Goal: Task Accomplishment & Management: Complete application form

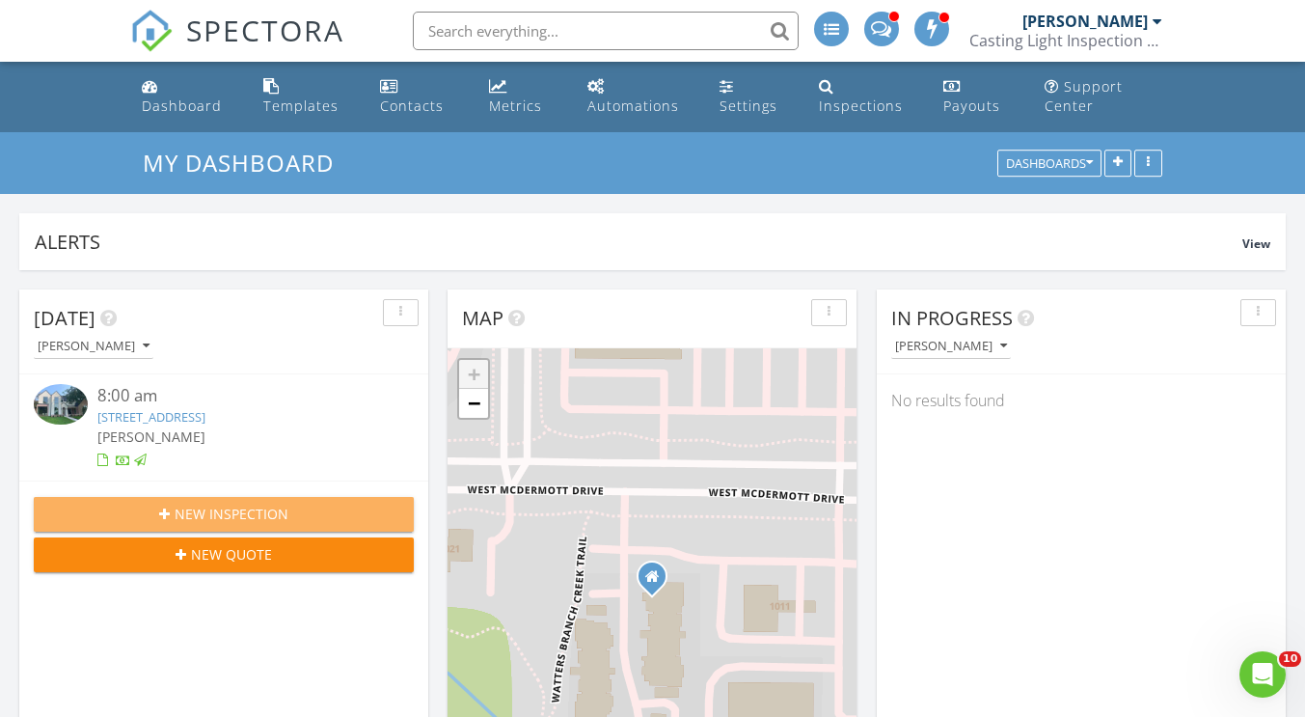
click at [246, 511] on span "New Inspection" at bounding box center [232, 514] width 114 height 20
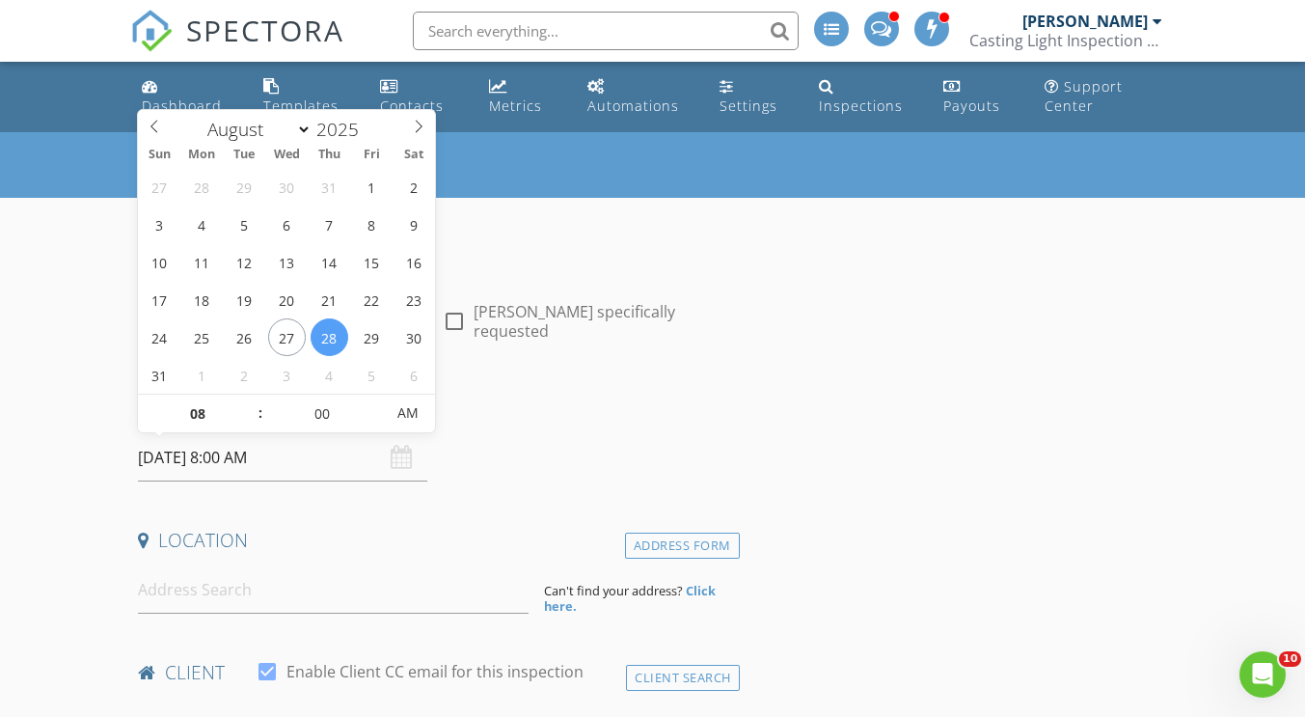
click at [236, 467] on input "08/28/2025 8:00 AM" at bounding box center [282, 457] width 289 height 47
type input "08/30/2025 8:00 AM"
type input "09"
type input "08/30/2025 9:00 AM"
click at [250, 401] on span at bounding box center [250, 404] width 14 height 19
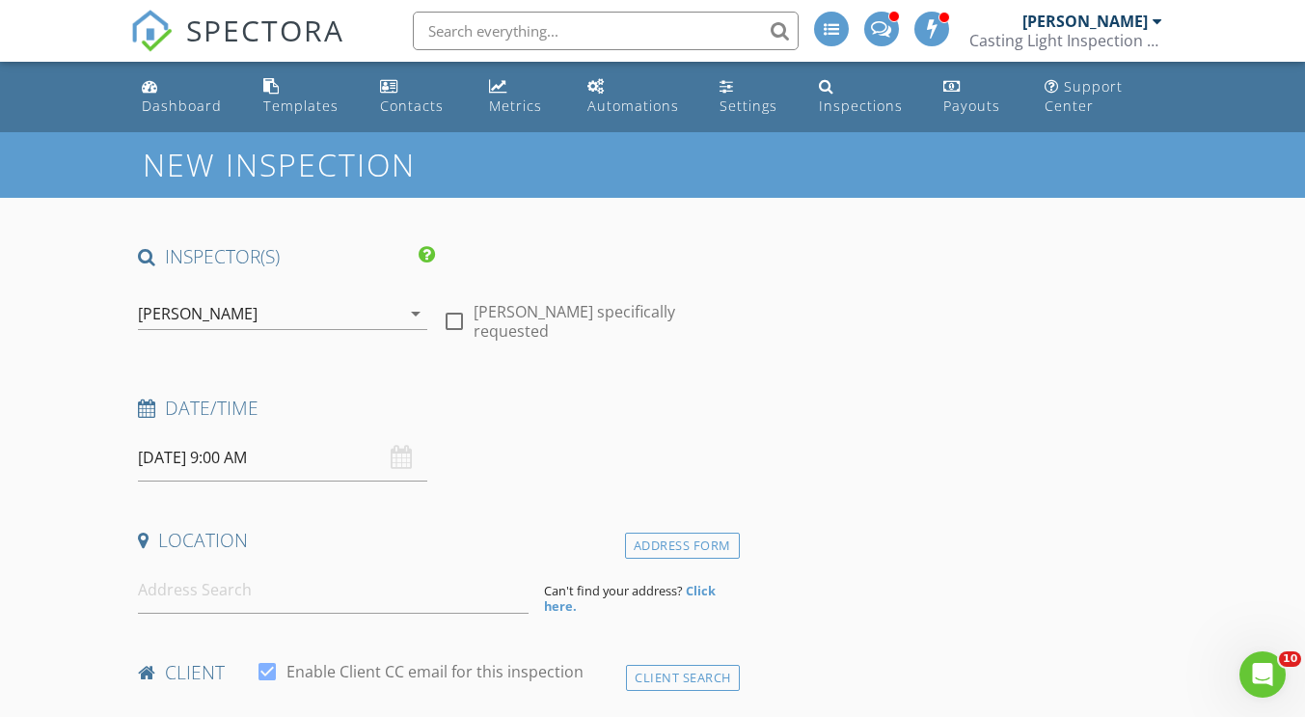
click at [633, 473] on div "Date/Time 08/30/2025 9:00 AM" at bounding box center [434, 439] width 609 height 86
click at [183, 591] on input at bounding box center [333, 589] width 391 height 47
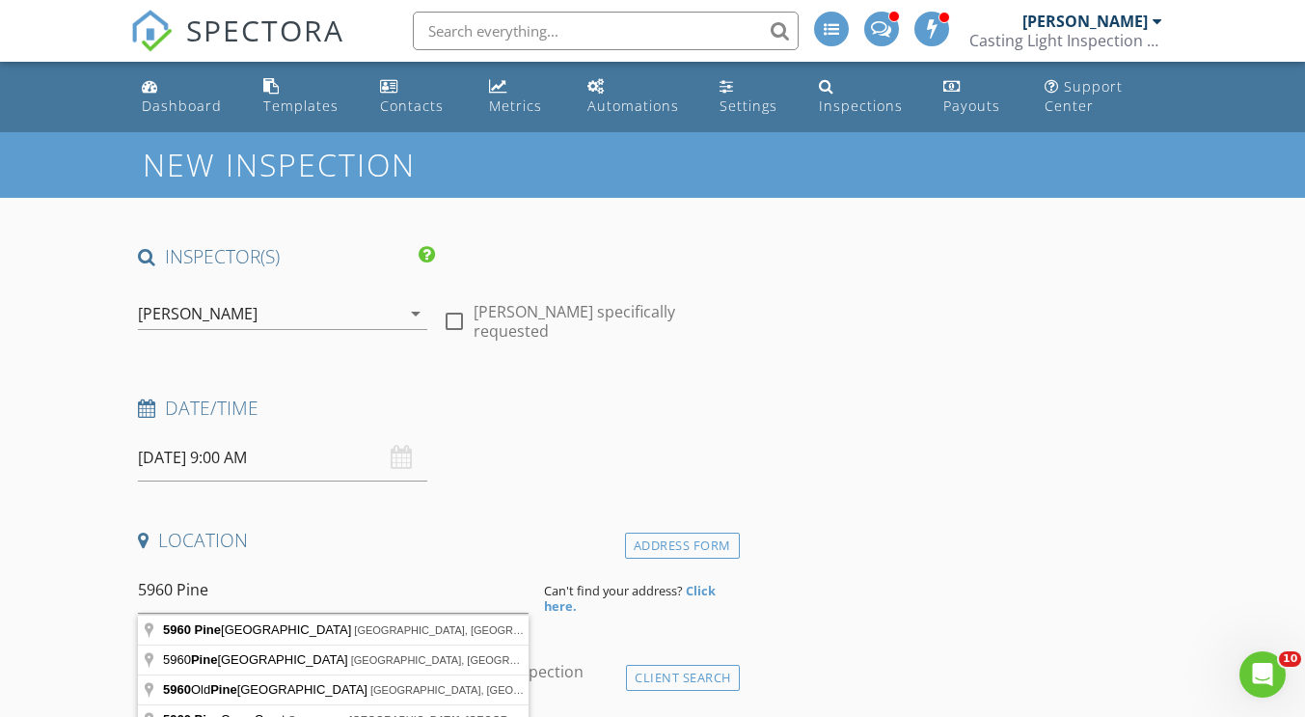
type input "5960 Pine River Lane, Fort Worth, TX, USA"
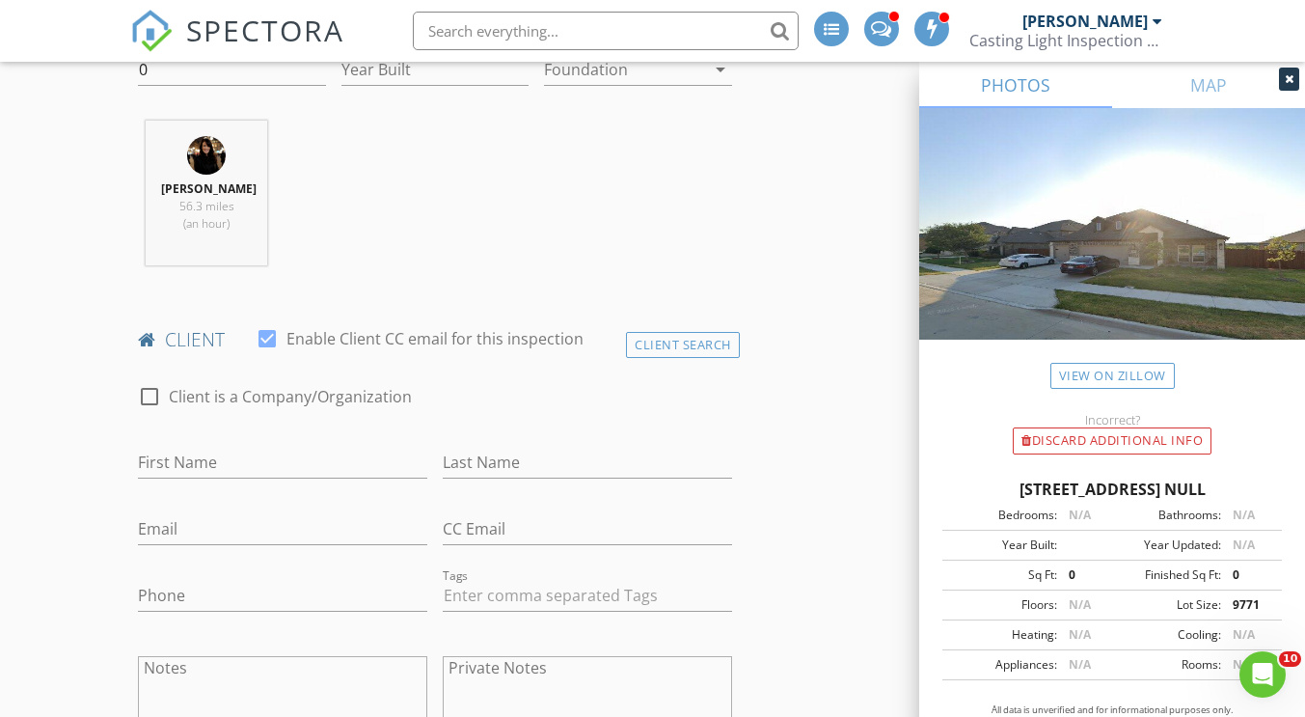
scroll to position [550, 0]
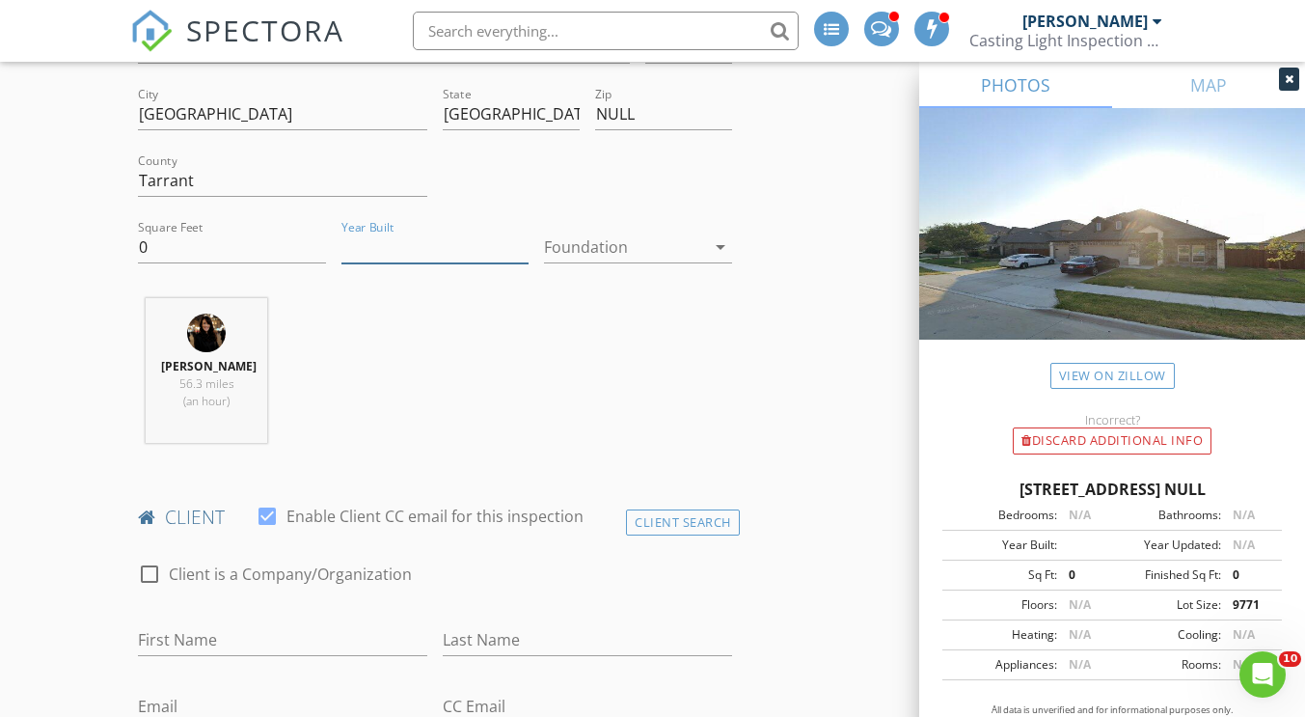
click at [412, 242] on input "Year Built" at bounding box center [435, 248] width 187 height 32
type input "0"
type input "2024"
click at [564, 249] on div at bounding box center [624, 247] width 160 height 31
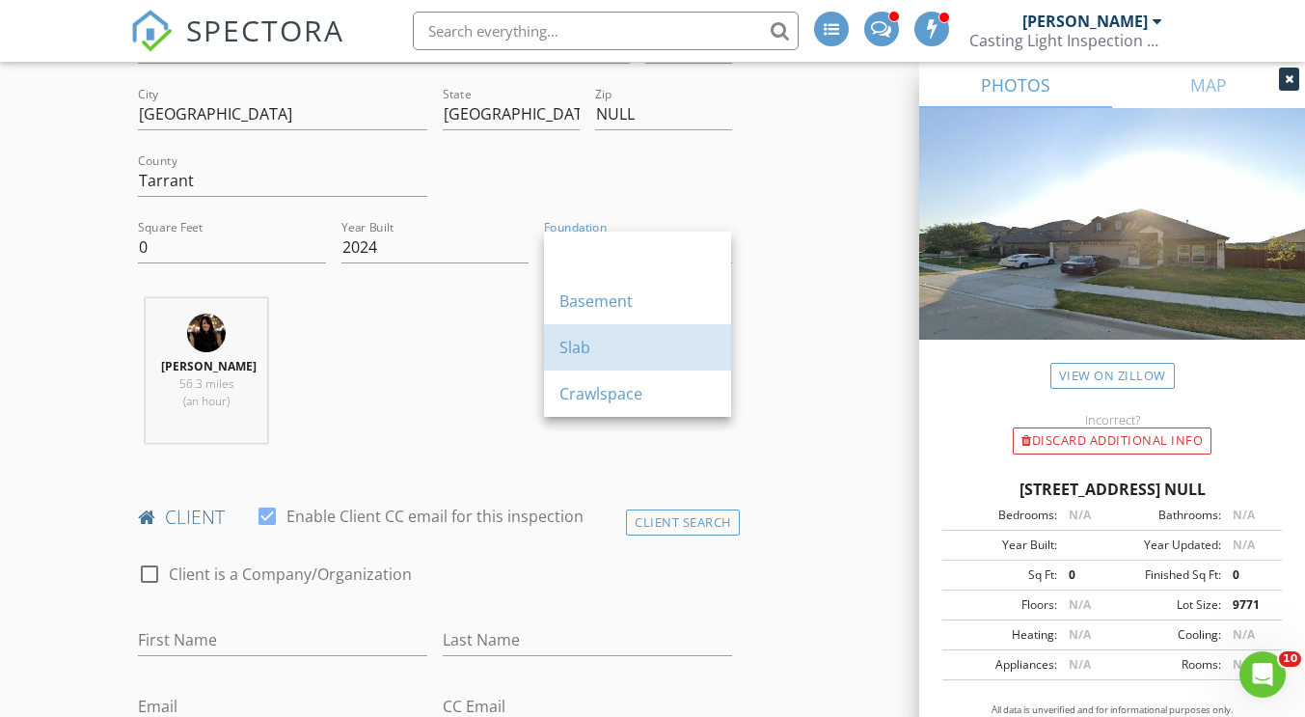
click at [612, 334] on div "Slab" at bounding box center [638, 347] width 156 height 46
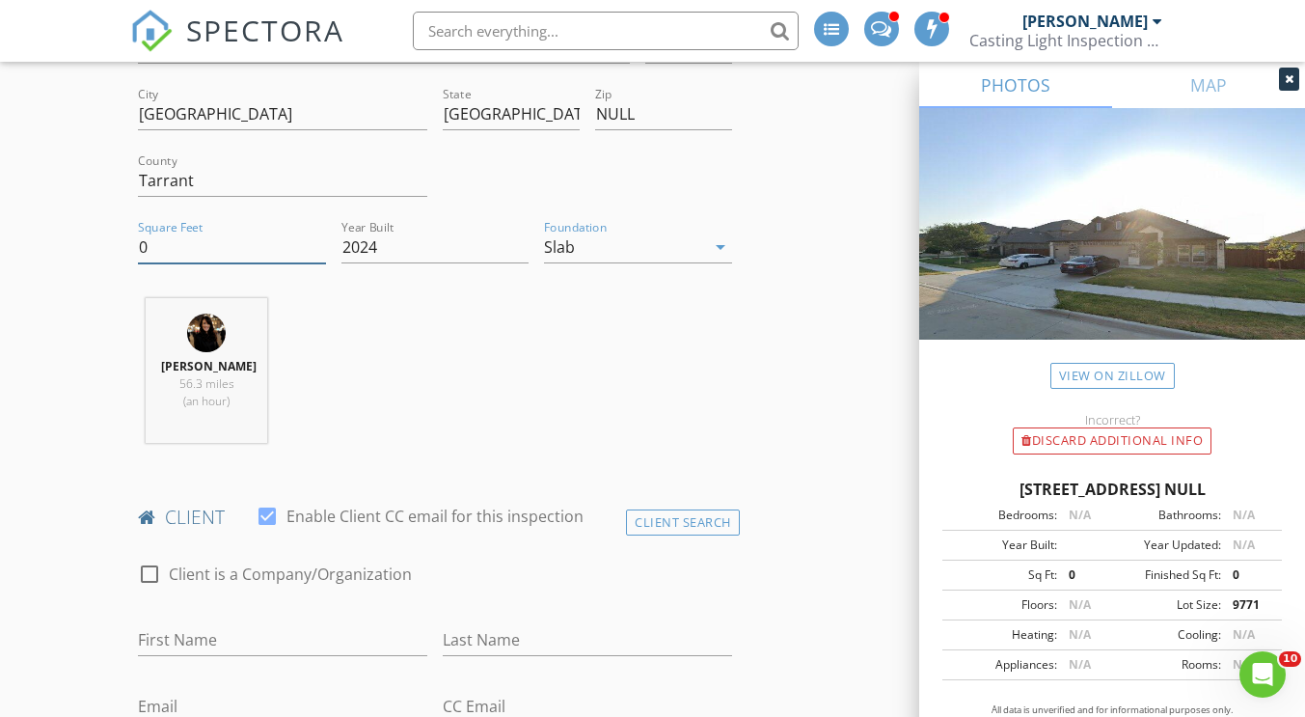
drag, startPoint x: 157, startPoint y: 240, endPoint x: 60, endPoint y: 240, distance: 97.5
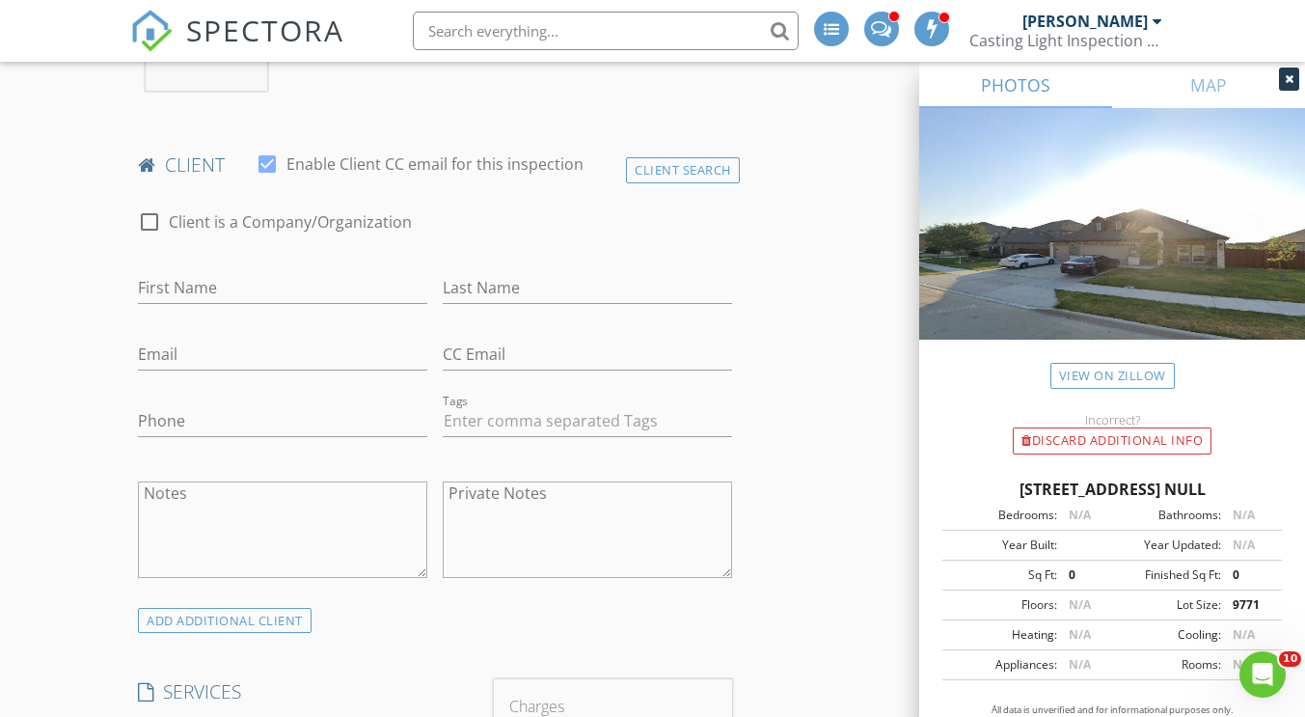
scroll to position [905, 0]
type input "2800"
click at [692, 179] on div "Client Search" at bounding box center [683, 167] width 114 height 26
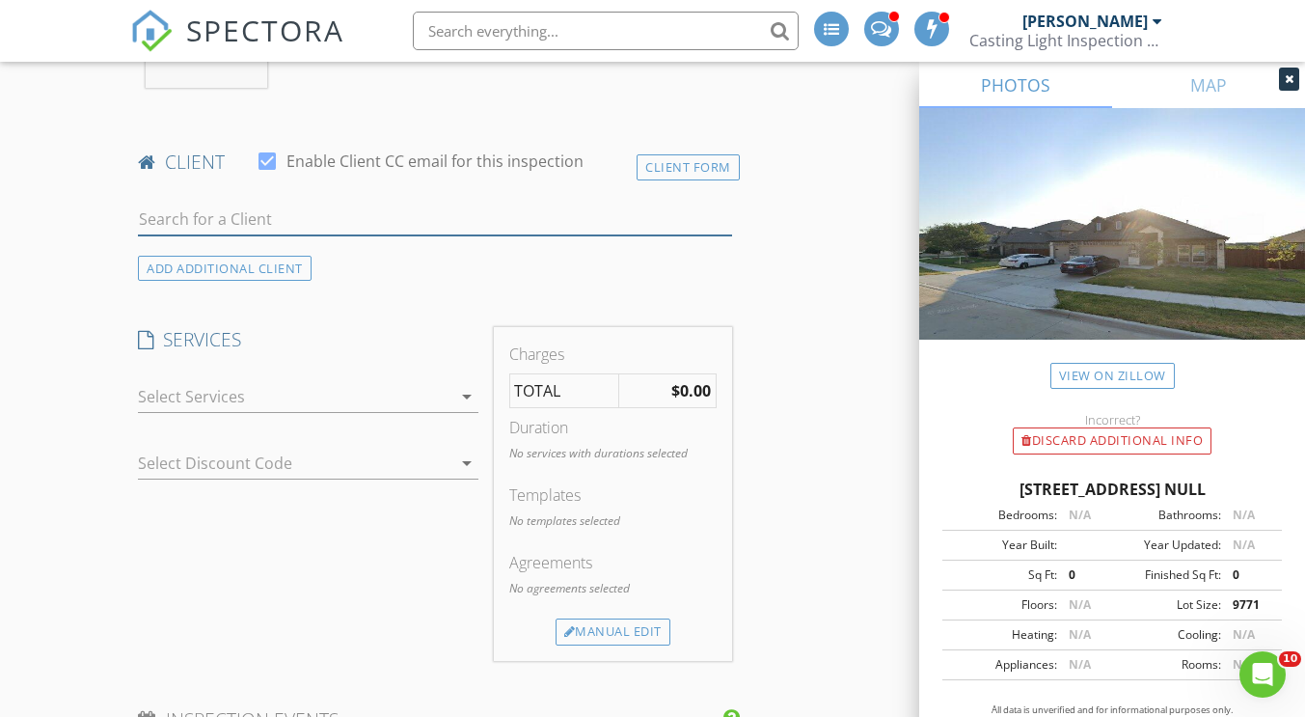
click at [265, 224] on input "text" at bounding box center [434, 220] width 593 height 32
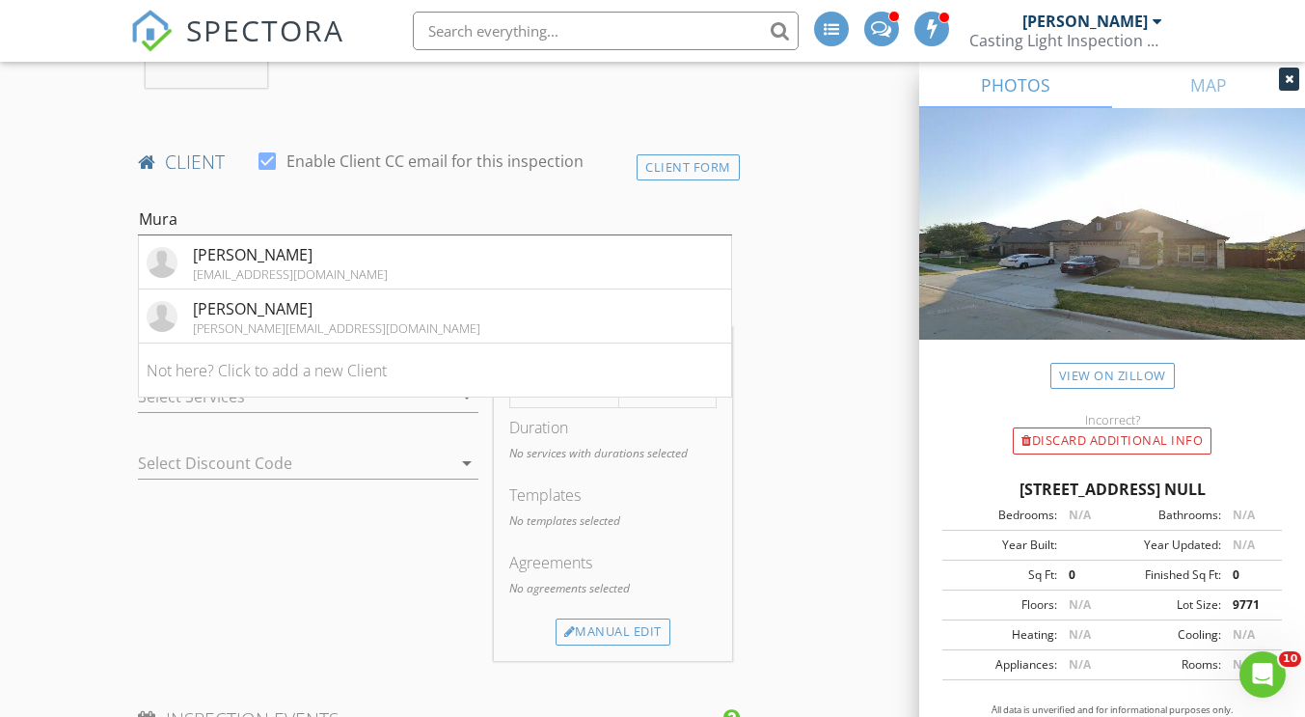
type input "Mura"
click at [311, 314] on div "Murali Chadalawada" at bounding box center [337, 308] width 288 height 23
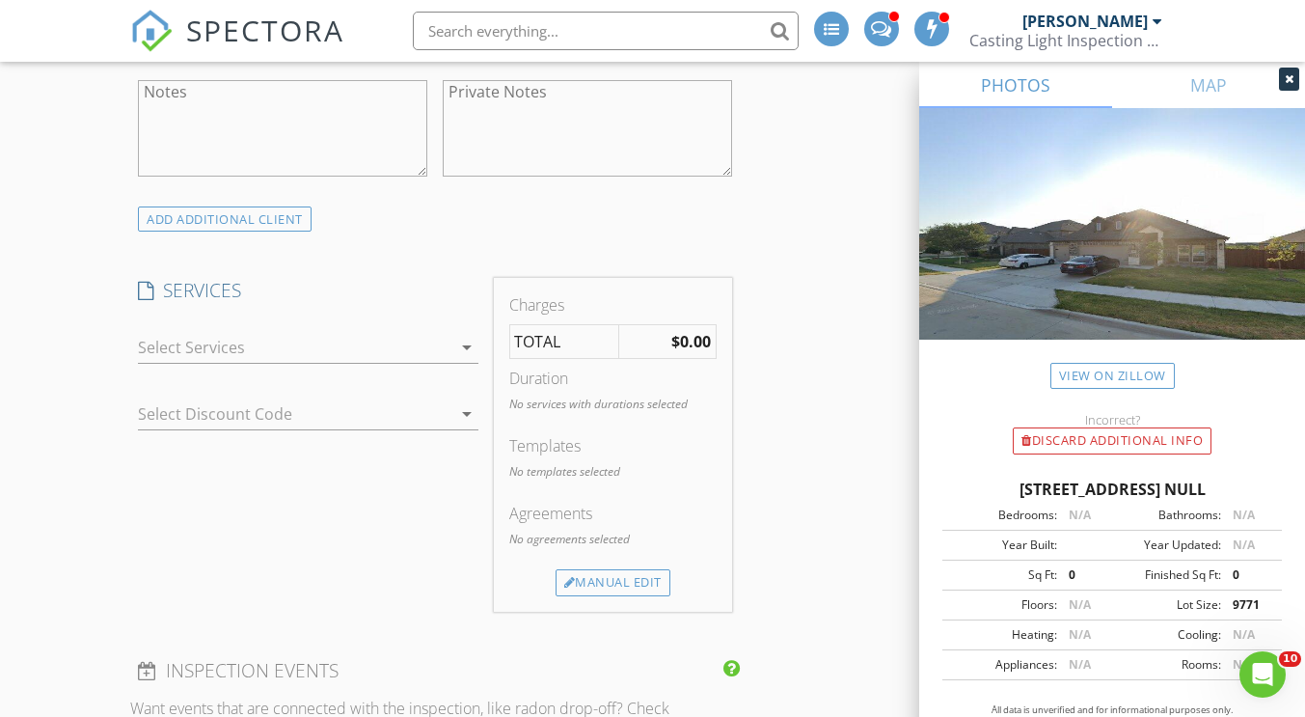
scroll to position [1306, 0]
click at [235, 337] on div at bounding box center [294, 344] width 313 height 31
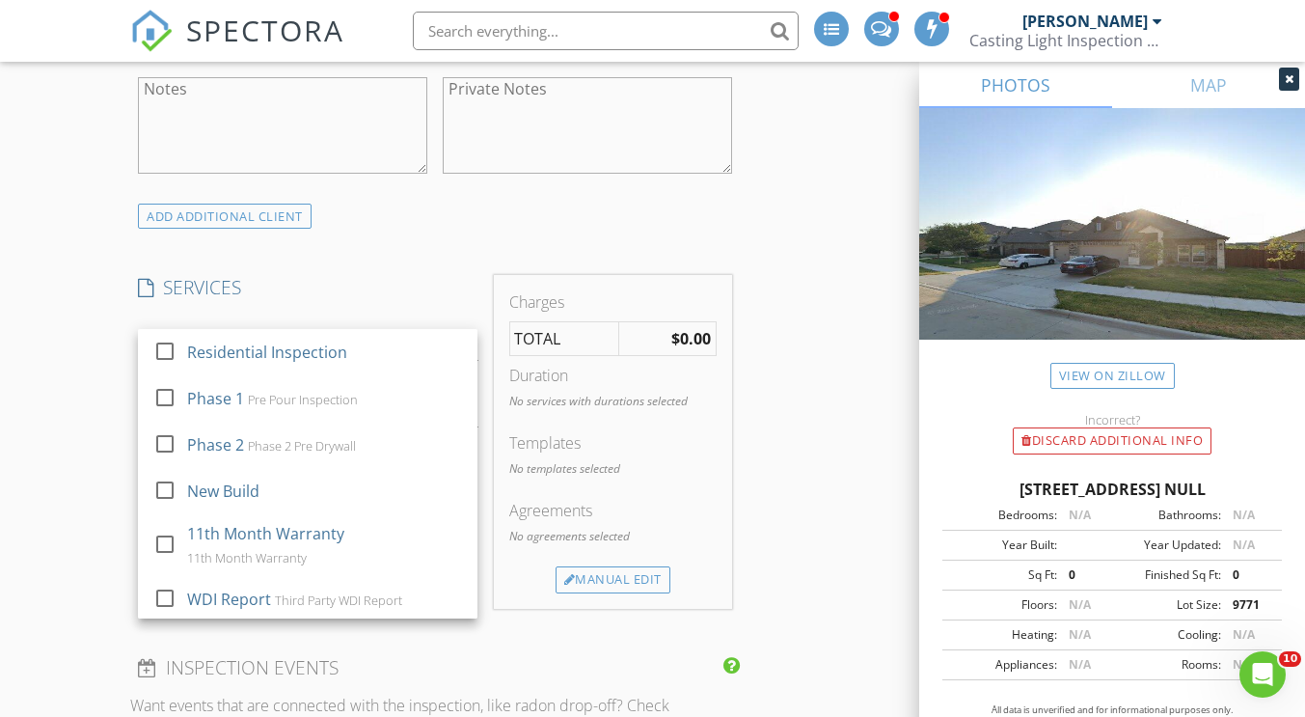
click at [287, 535] on div "11th Month Warranty" at bounding box center [265, 533] width 157 height 23
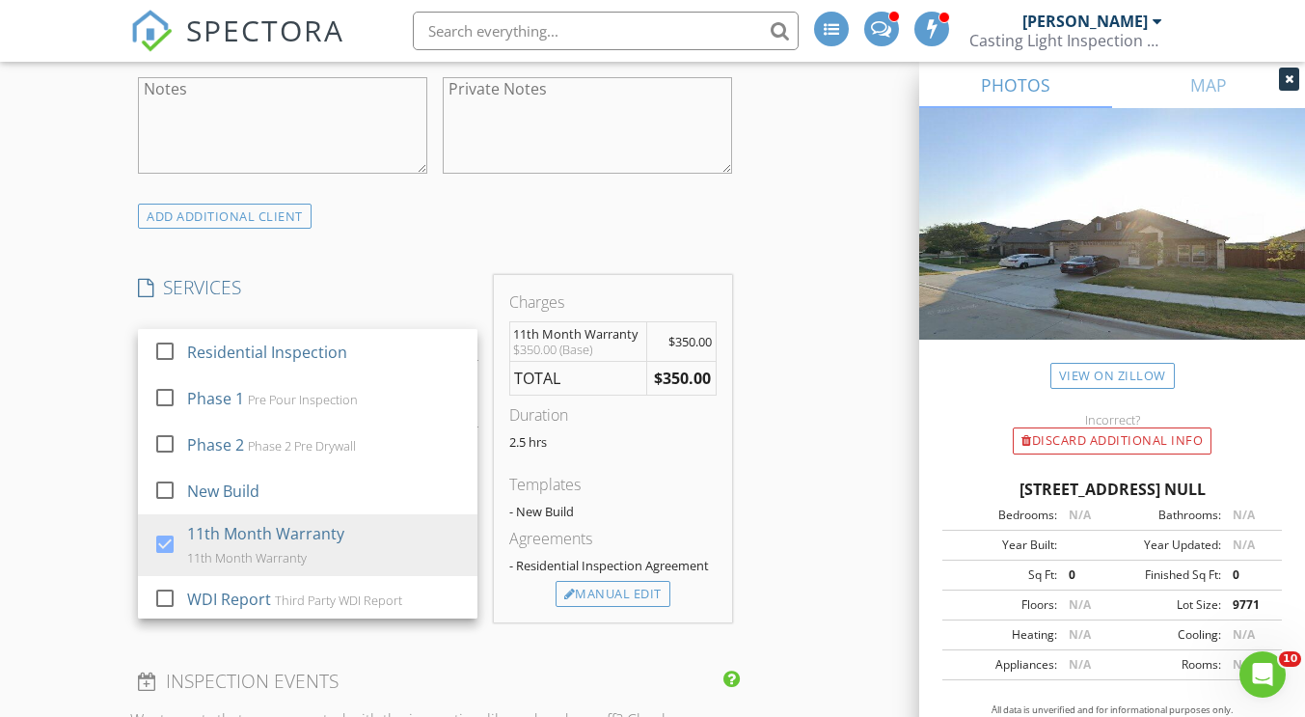
click at [626, 591] on div "Manual Edit" at bounding box center [613, 594] width 115 height 27
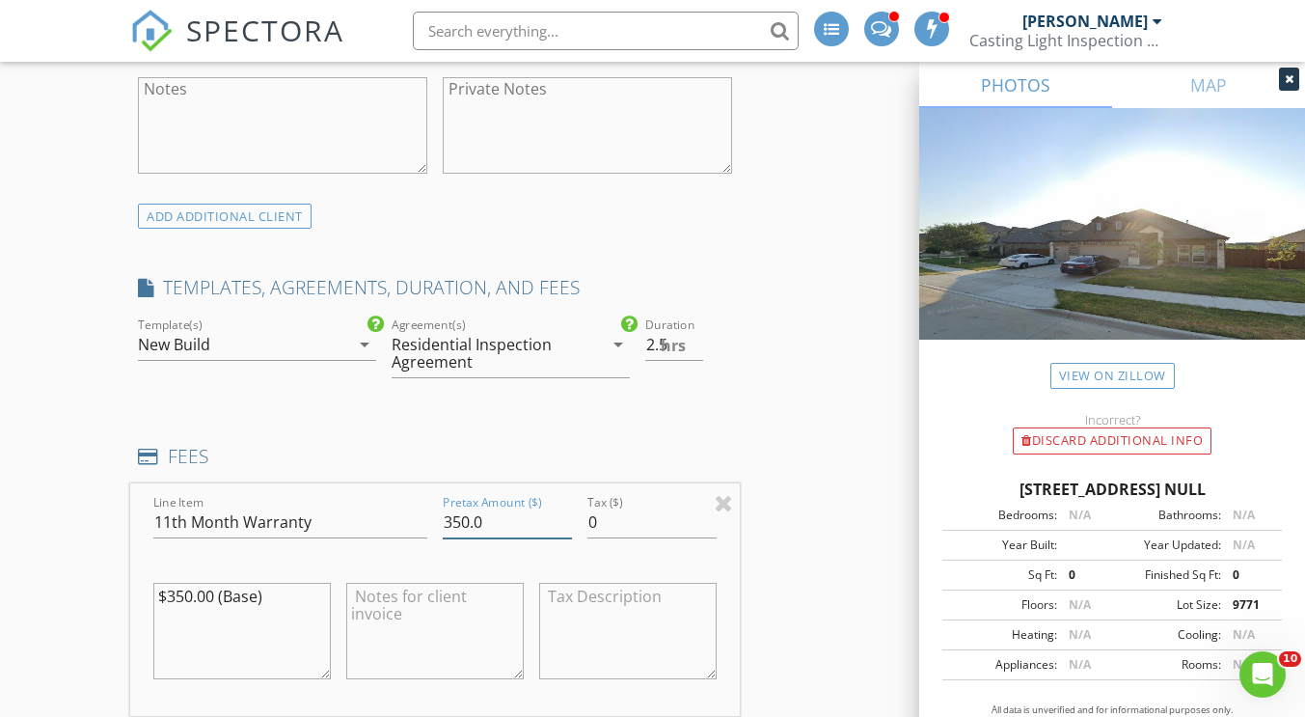
drag, startPoint x: 500, startPoint y: 527, endPoint x: 411, endPoint y: 519, distance: 89.1
click at [411, 519] on div "Line Item 11th Month Warranty Pretax Amount ($) 350.0 Tax ($) 0 $350.00 (Base)" at bounding box center [434, 599] width 609 height 233
type input "0"
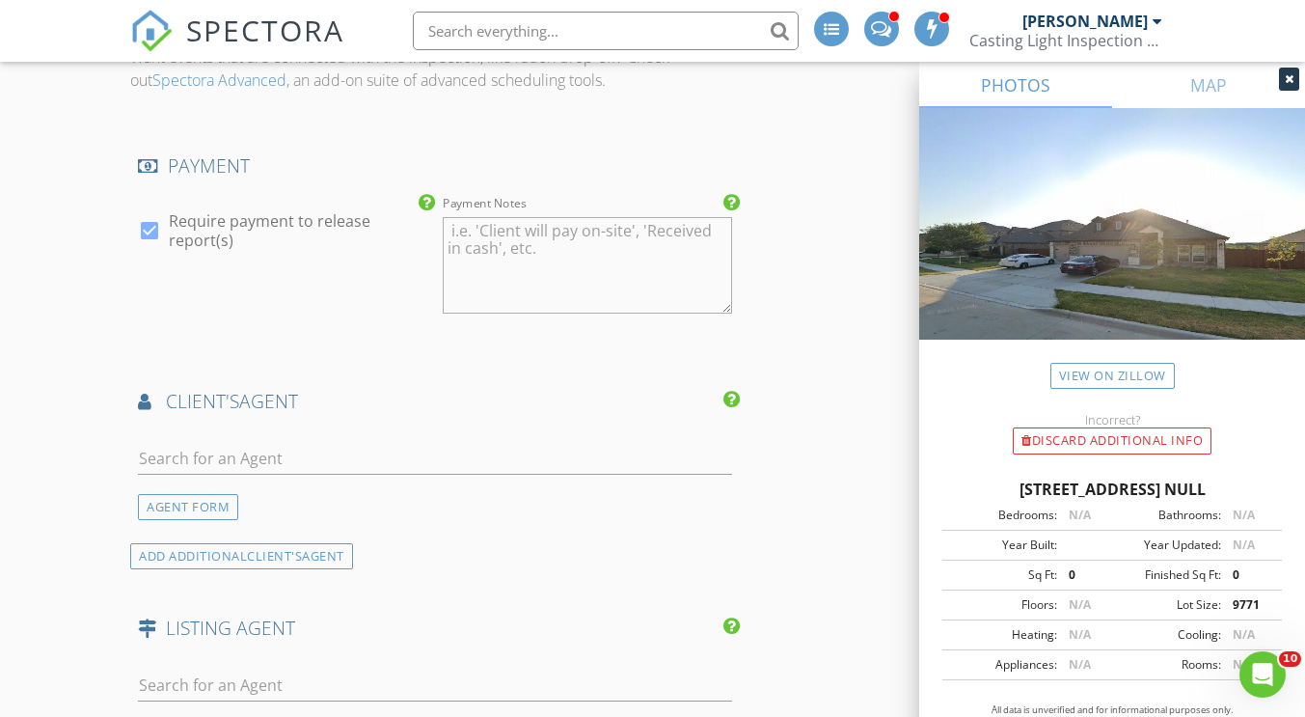
scroll to position [2184, 0]
click at [152, 232] on div at bounding box center [149, 229] width 33 height 33
checkbox input "false"
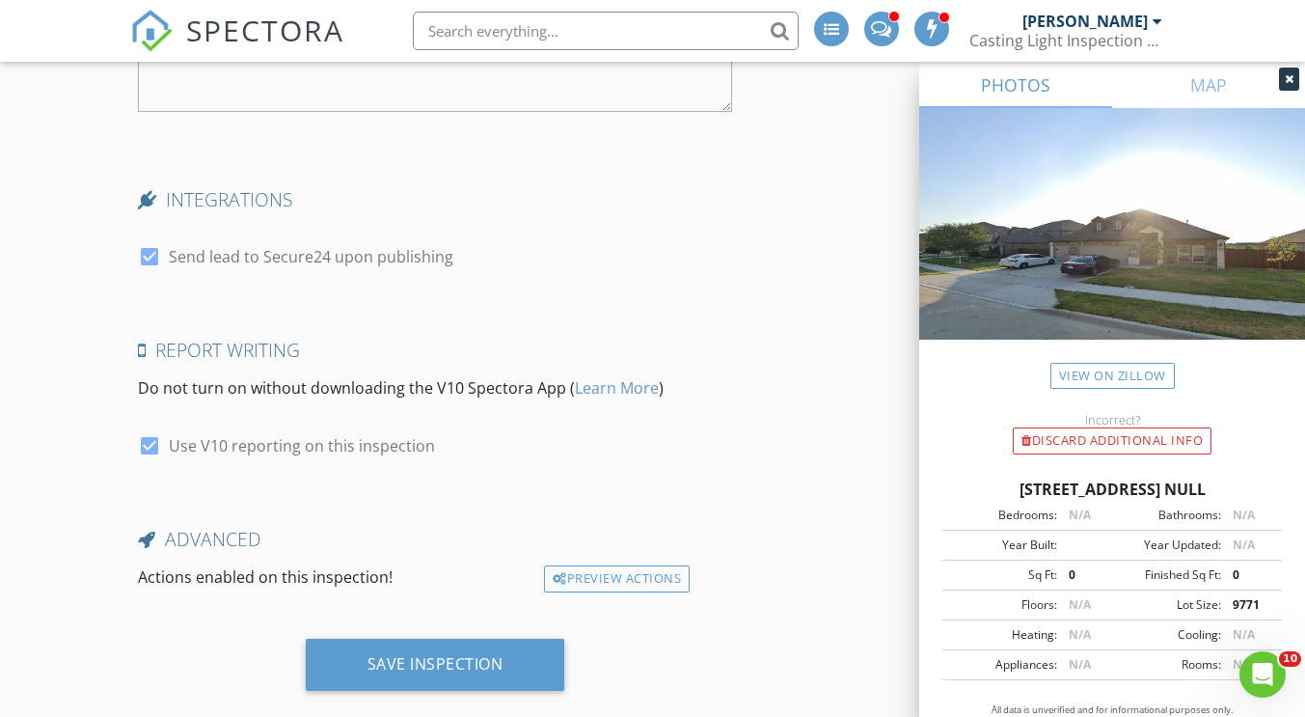
scroll to position [3428, 0]
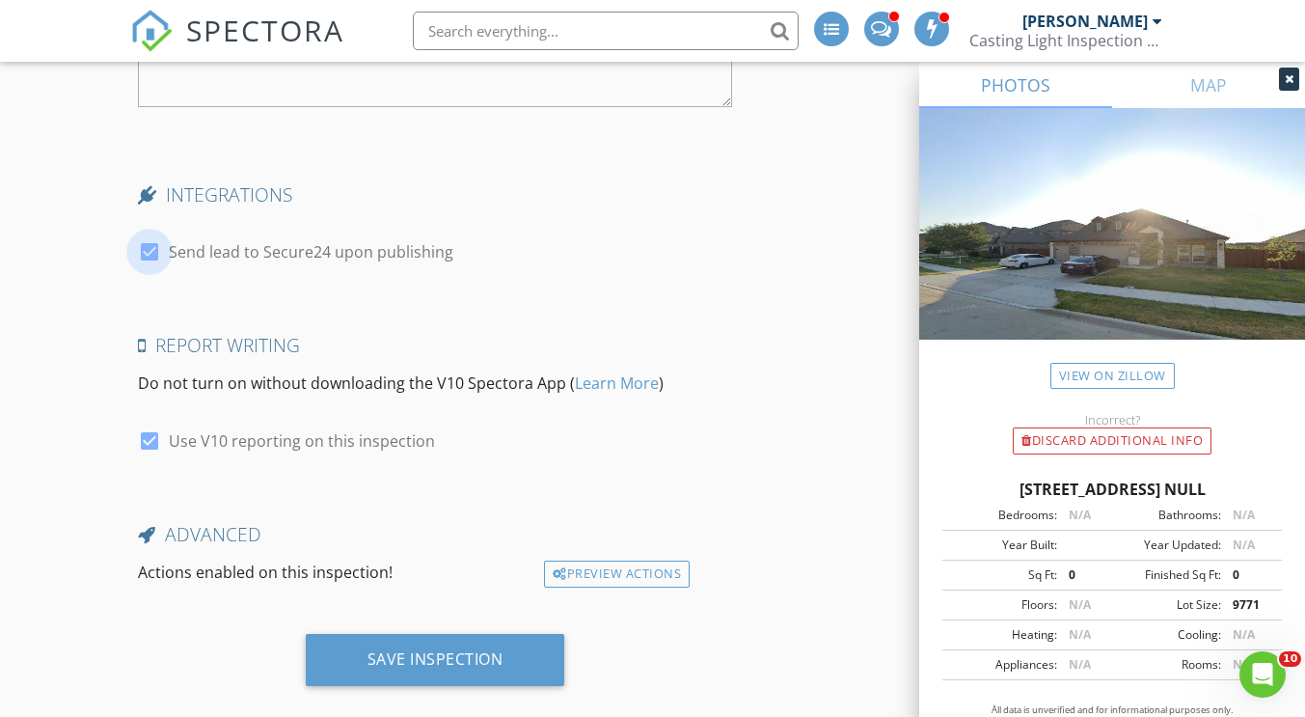
click at [151, 250] on div at bounding box center [149, 251] width 33 height 33
checkbox input "false"
click at [423, 662] on div "Save Inspection" at bounding box center [436, 658] width 136 height 19
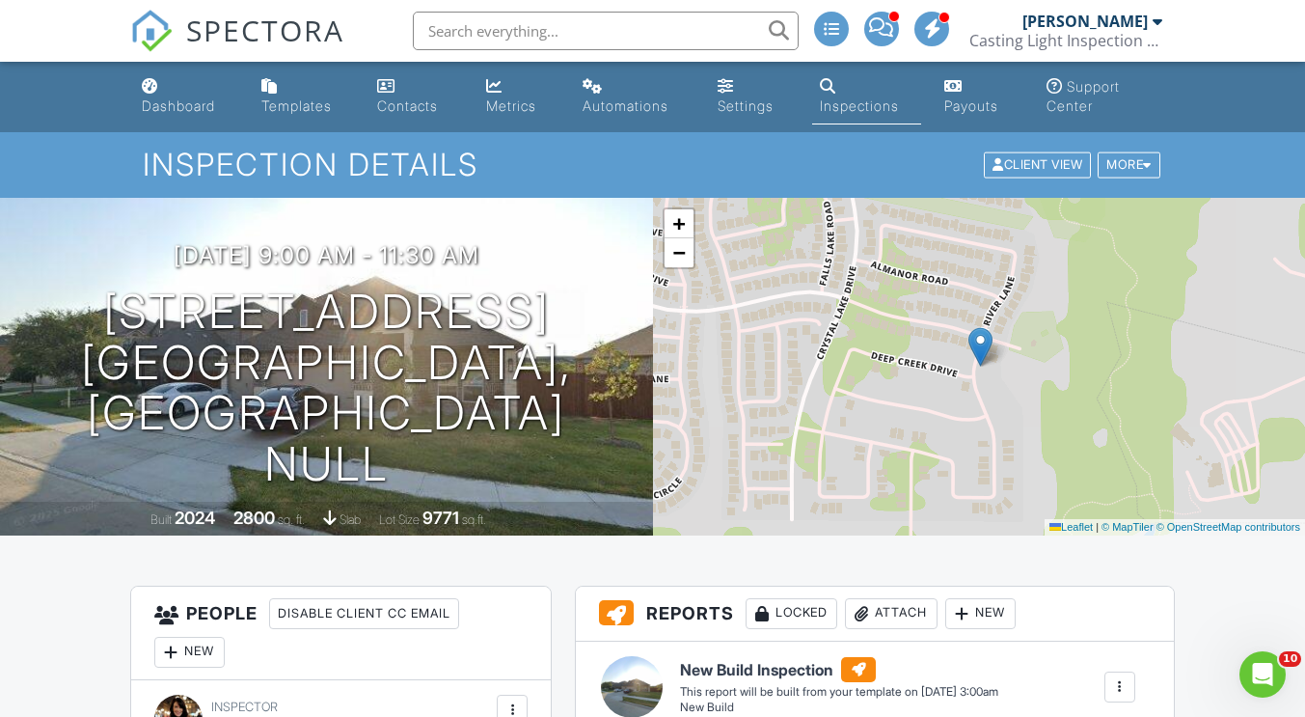
click at [160, 96] on link "Dashboard" at bounding box center [185, 96] width 103 height 55
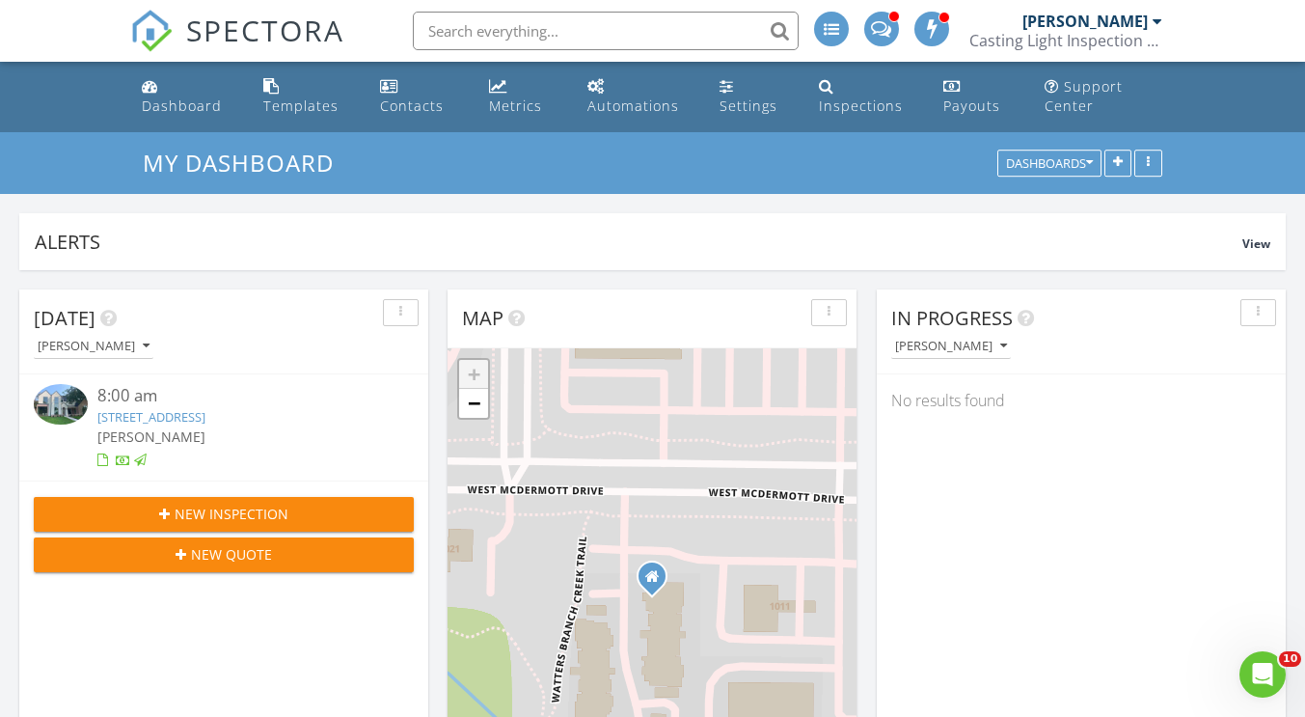
click at [165, 96] on div "Dashboard" at bounding box center [182, 105] width 80 height 18
